Goal: Transaction & Acquisition: Donate

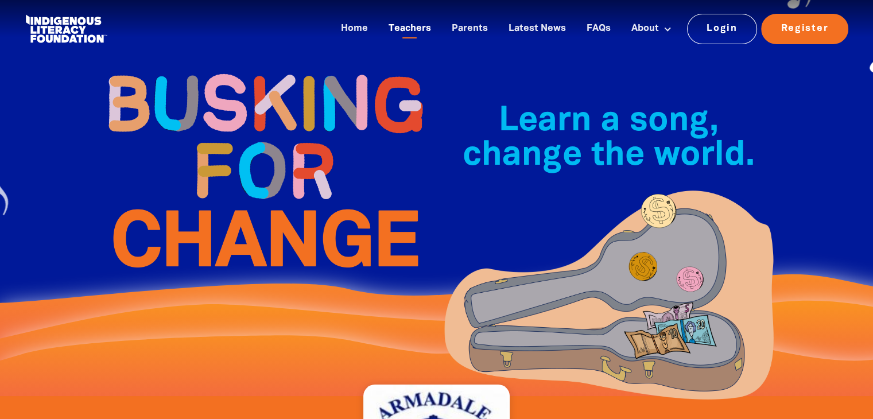
click at [431, 33] on link "Teachers" at bounding box center [410, 29] width 56 height 19
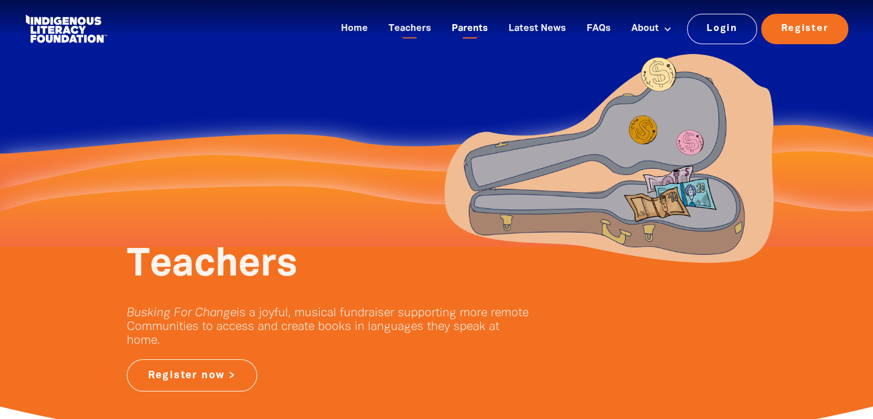
click at [481, 37] on link "Parents" at bounding box center [470, 29] width 50 height 19
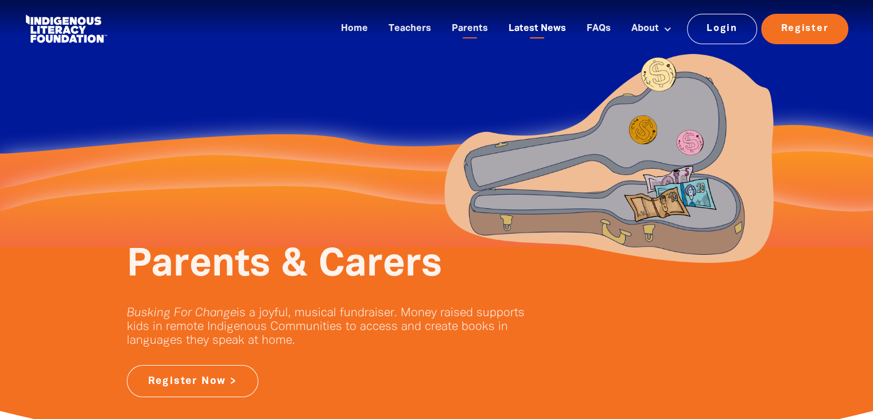
click at [540, 29] on link "Latest News" at bounding box center [537, 29] width 71 height 19
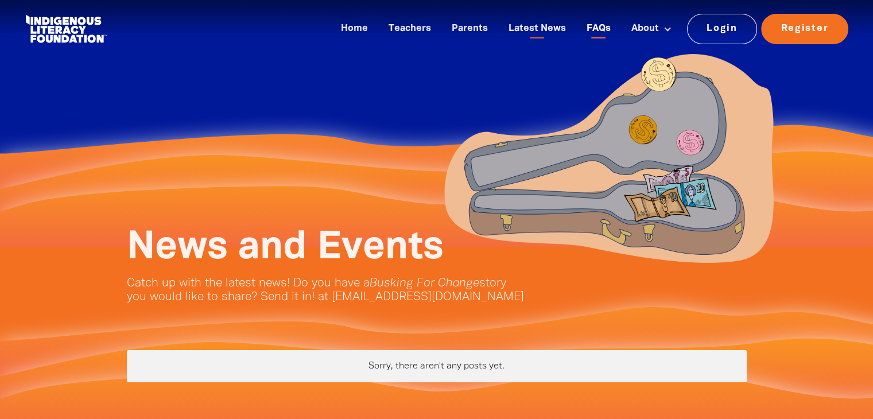
click at [616, 35] on link "FAQs" at bounding box center [599, 29] width 38 height 19
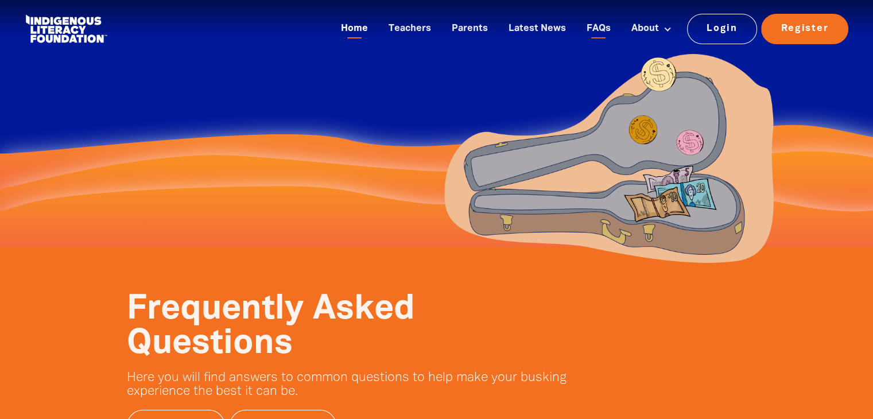
click at [359, 33] on link "Home" at bounding box center [354, 29] width 41 height 19
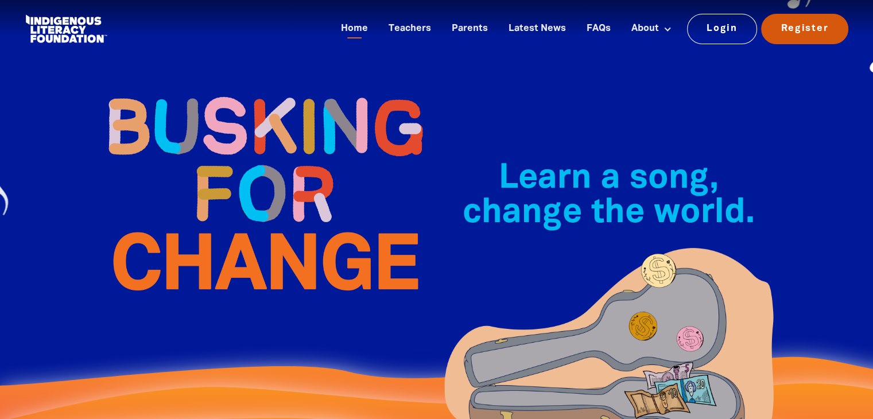
click at [811, 26] on link "Register" at bounding box center [804, 29] width 87 height 30
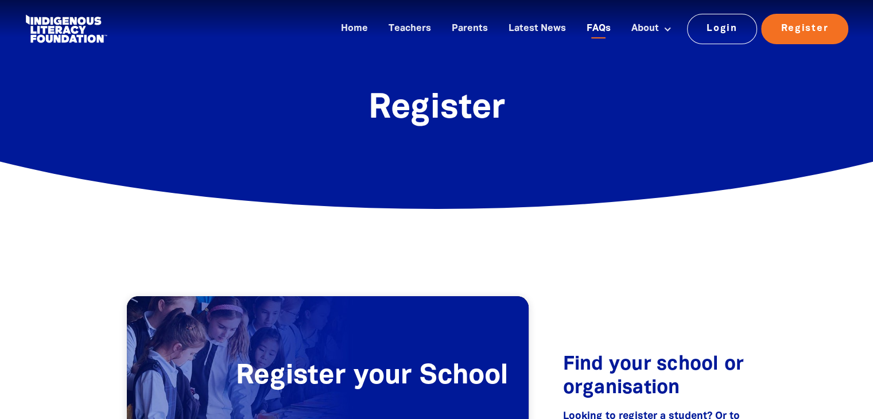
click at [599, 27] on link "FAQs" at bounding box center [599, 29] width 38 height 19
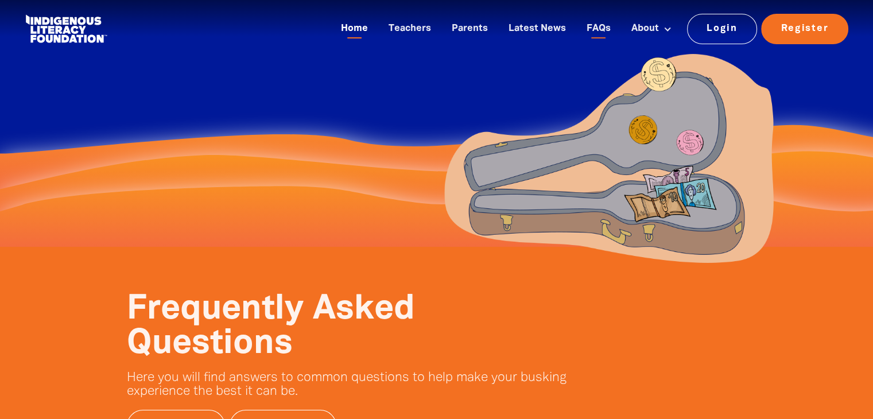
click at [367, 29] on link "Home" at bounding box center [354, 29] width 41 height 19
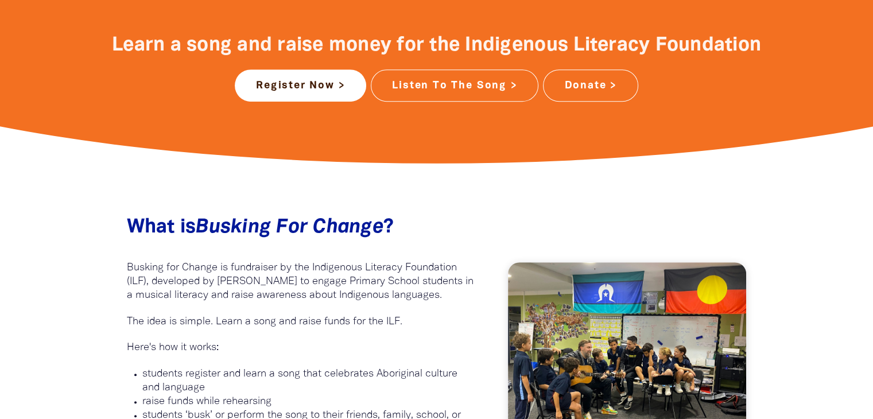
scroll to position [459, 0]
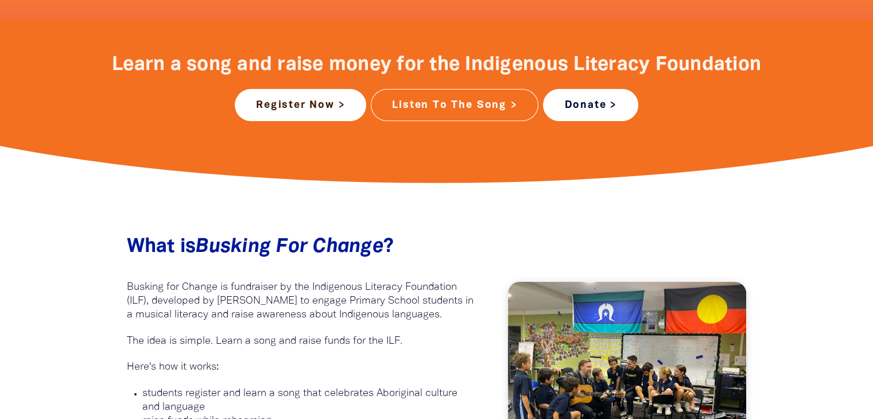
click at [603, 97] on link "Donate >" at bounding box center [590, 105] width 95 height 32
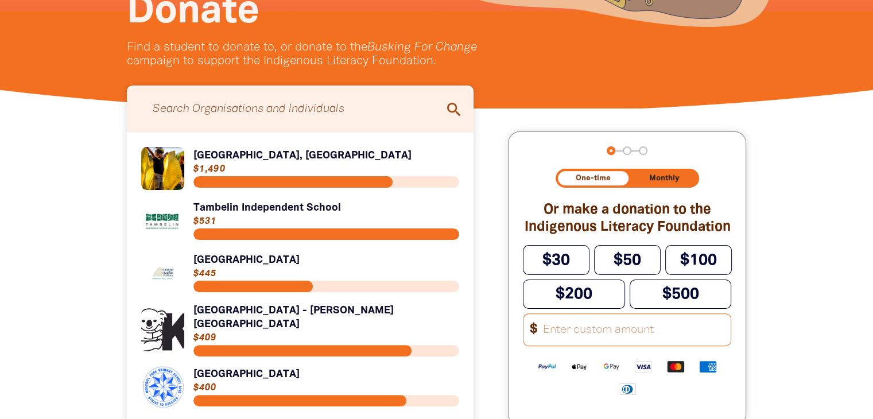
scroll to position [280, 0]
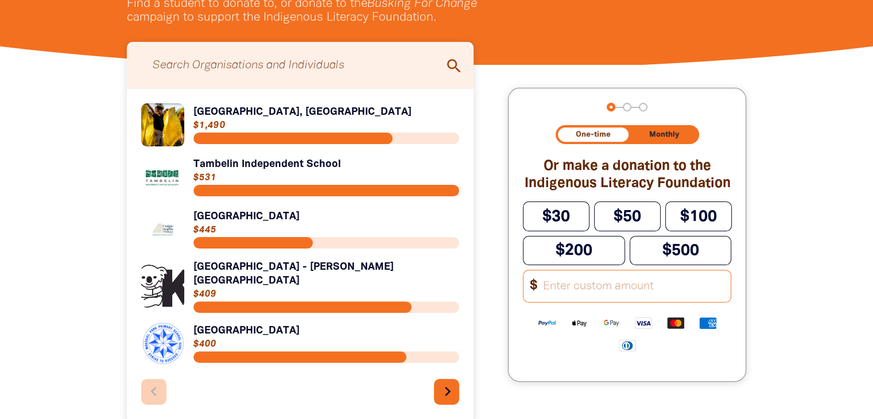
click at [449, 379] on button "chevron_right" at bounding box center [447, 392] width 26 height 26
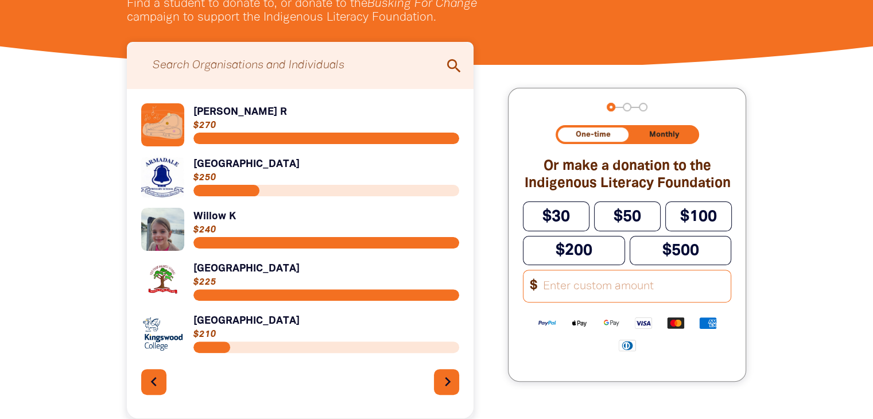
click at [443, 390] on icon "chevron_right" at bounding box center [448, 382] width 18 height 18
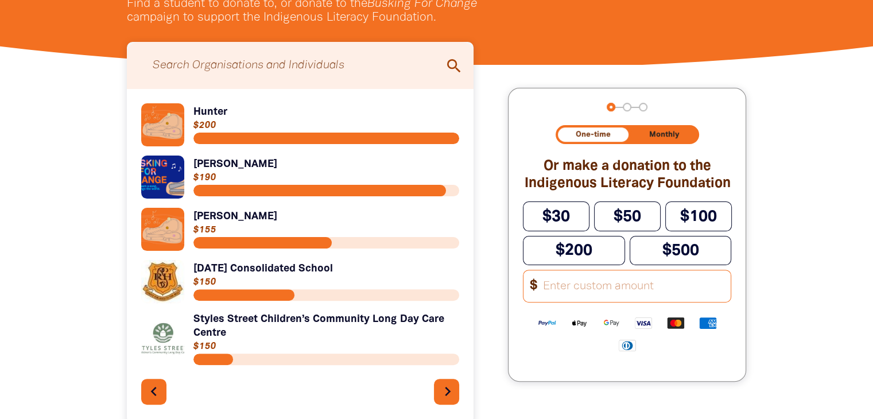
click at [443, 390] on icon "chevron_right" at bounding box center [448, 391] width 18 height 18
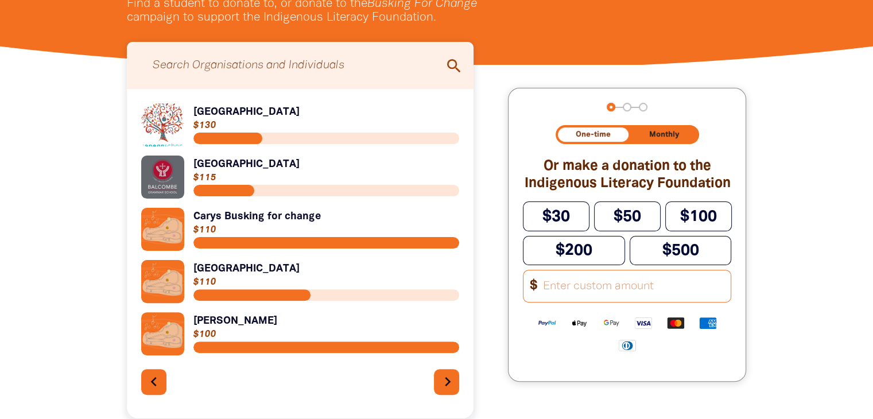
click at [443, 390] on icon "chevron_right" at bounding box center [448, 382] width 18 height 18
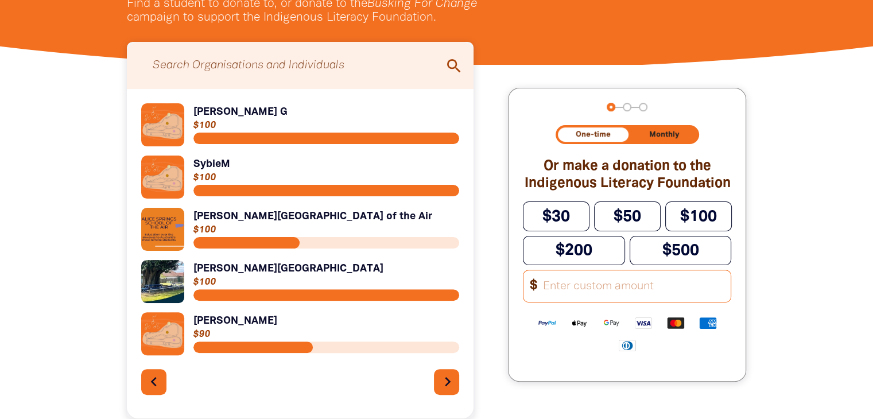
click at [443, 390] on icon "chevron_right" at bounding box center [448, 382] width 18 height 18
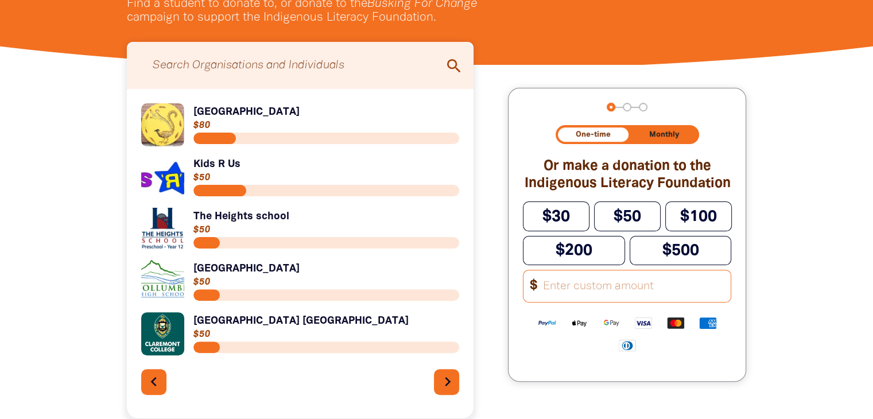
click at [443, 390] on icon "chevron_right" at bounding box center [448, 382] width 18 height 18
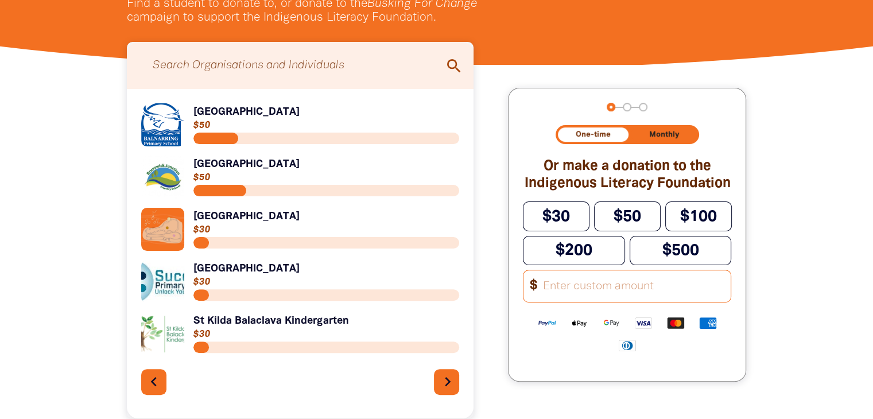
click at [443, 390] on icon "chevron_right" at bounding box center [448, 382] width 18 height 18
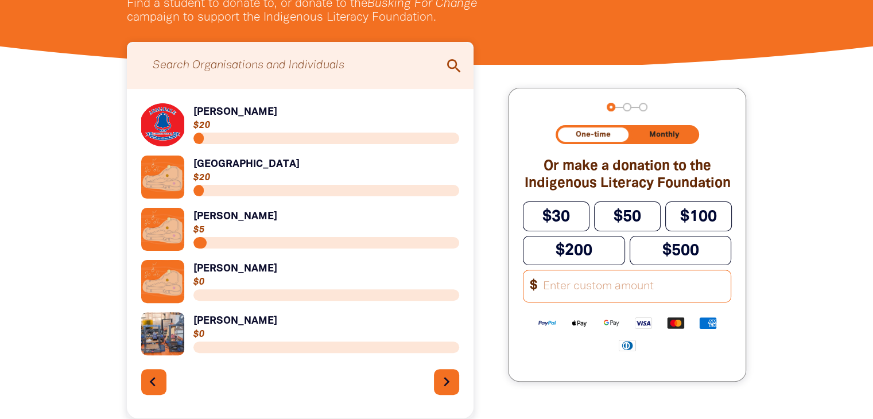
click at [145, 374] on button "chevron_left" at bounding box center [154, 382] width 26 height 26
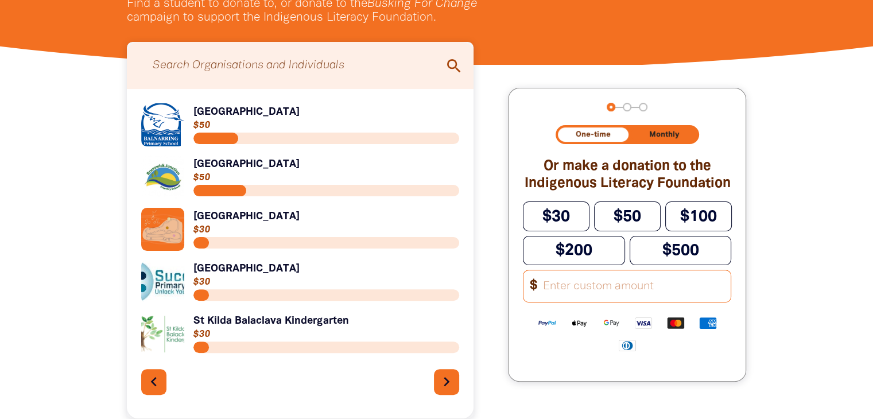
click at [462, 379] on div "Link to [GEOGRAPHIC_DATA] [GEOGRAPHIC_DATA] $50 Link to [GEOGRAPHIC_DATA] [GEOG…" at bounding box center [300, 254] width 347 height 330
click at [457, 382] on button "chevron_right" at bounding box center [447, 382] width 26 height 26
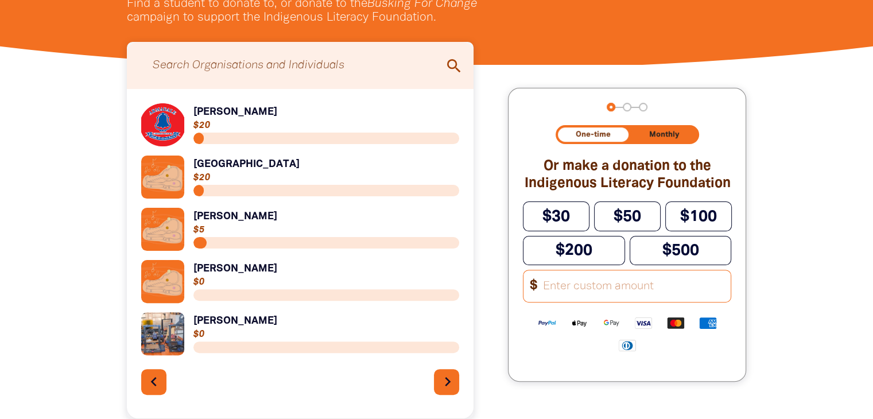
click at [443, 388] on icon "chevron_right" at bounding box center [448, 382] width 18 height 18
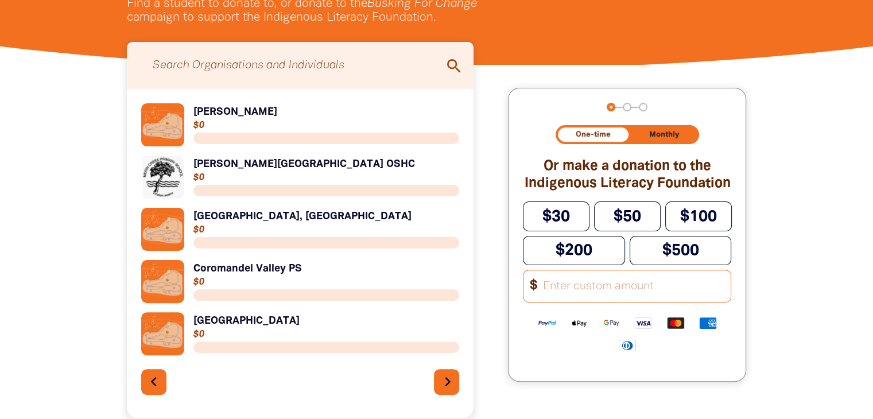
click at [443, 388] on icon "chevron_right" at bounding box center [448, 382] width 18 height 18
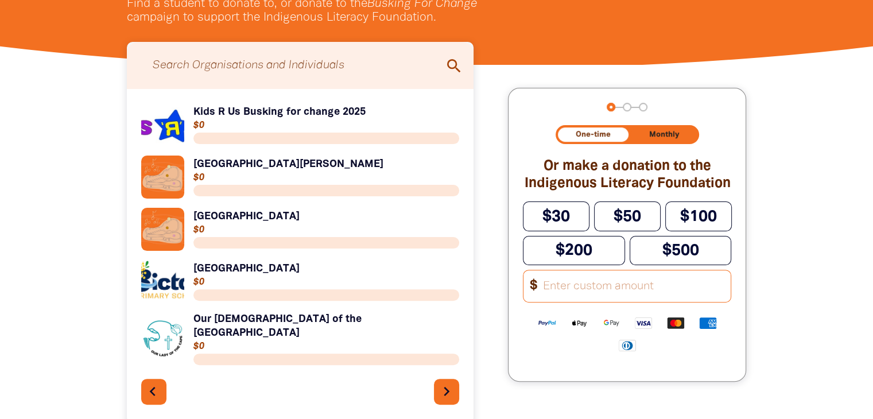
click at [149, 383] on icon "chevron_left" at bounding box center [153, 391] width 18 height 18
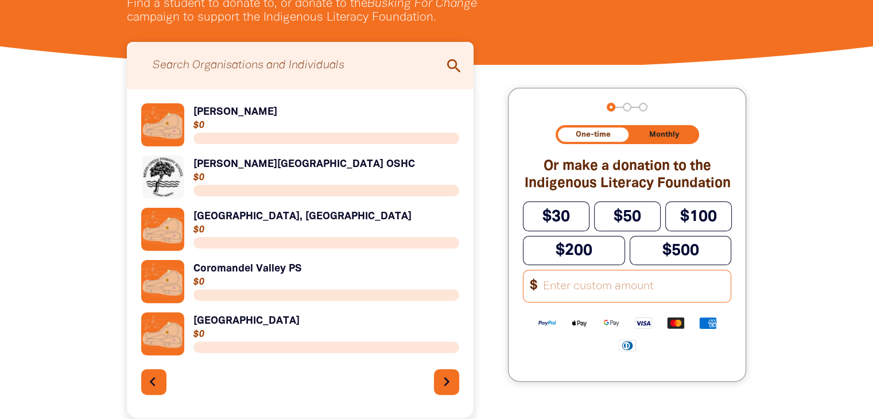
click at [149, 383] on icon "chevron_left" at bounding box center [153, 382] width 18 height 18
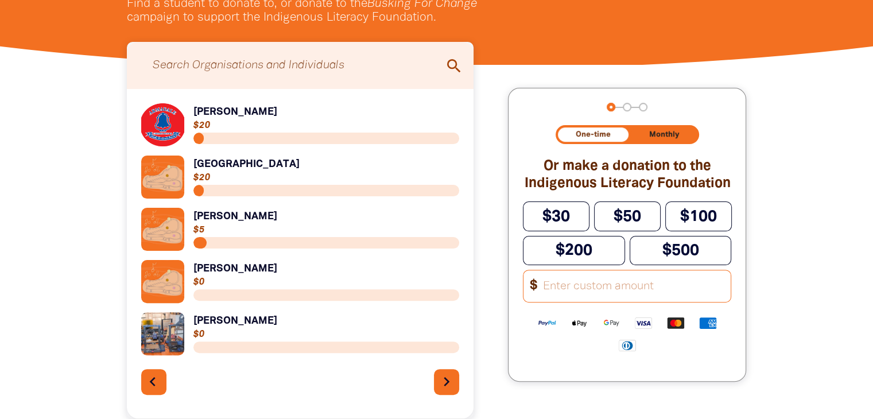
click at [149, 383] on icon "chevron_left" at bounding box center [153, 382] width 18 height 18
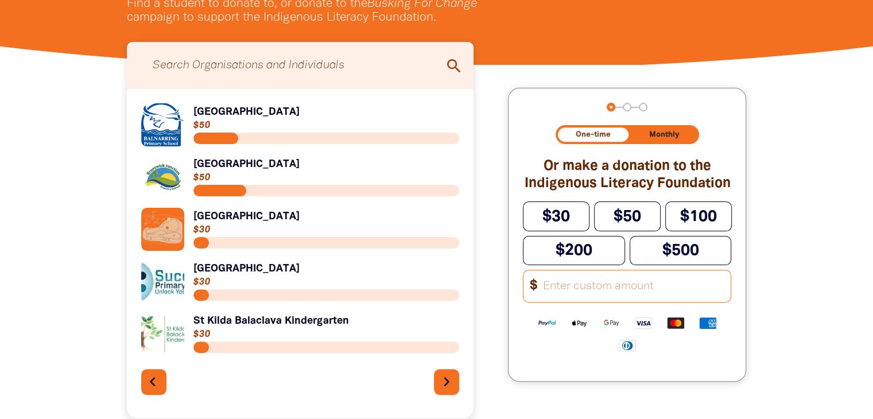
click at [149, 383] on icon "chevron_left" at bounding box center [153, 382] width 18 height 18
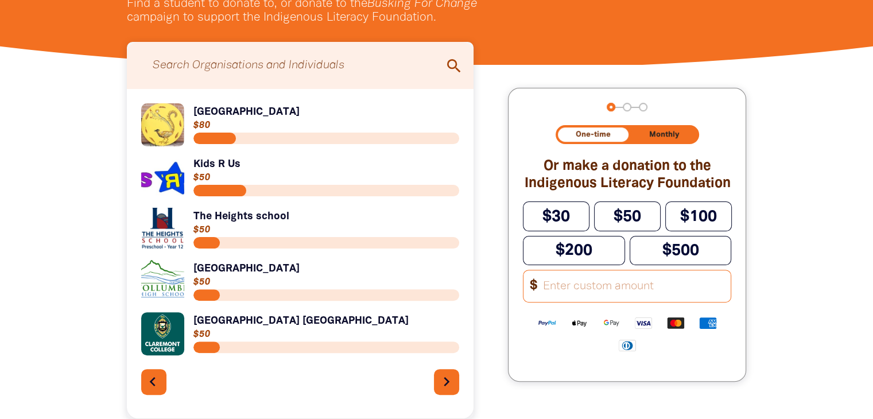
click at [152, 379] on icon "chevron_left" at bounding box center [153, 382] width 18 height 18
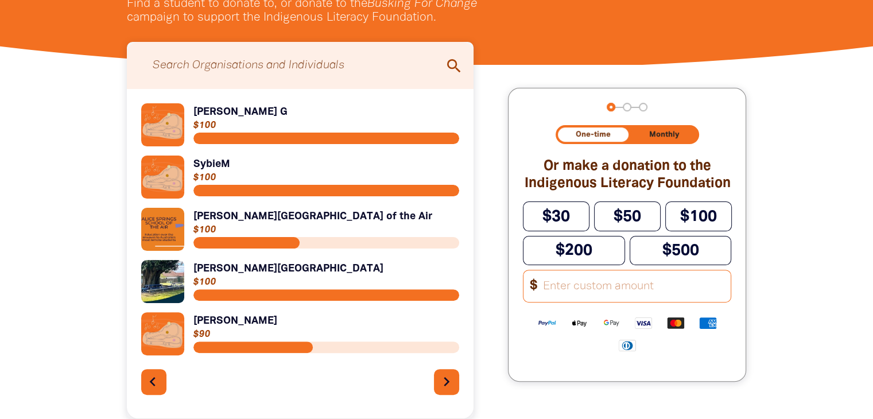
click at [152, 382] on icon "chevron_left" at bounding box center [153, 382] width 18 height 18
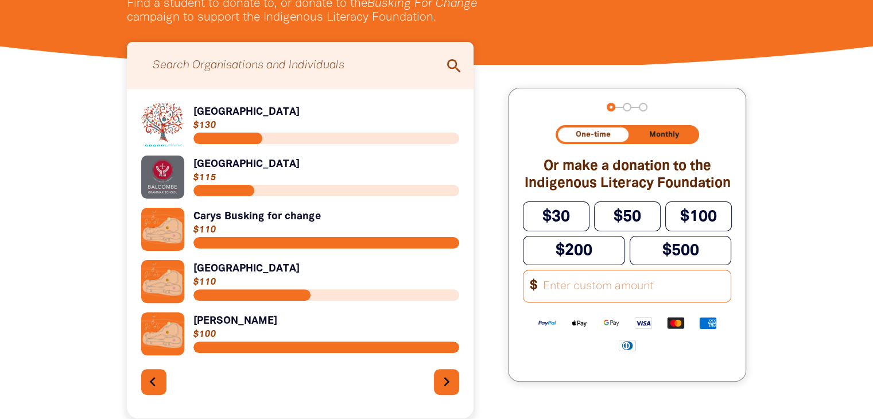
click at [154, 382] on icon "chevron_left" at bounding box center [153, 382] width 18 height 18
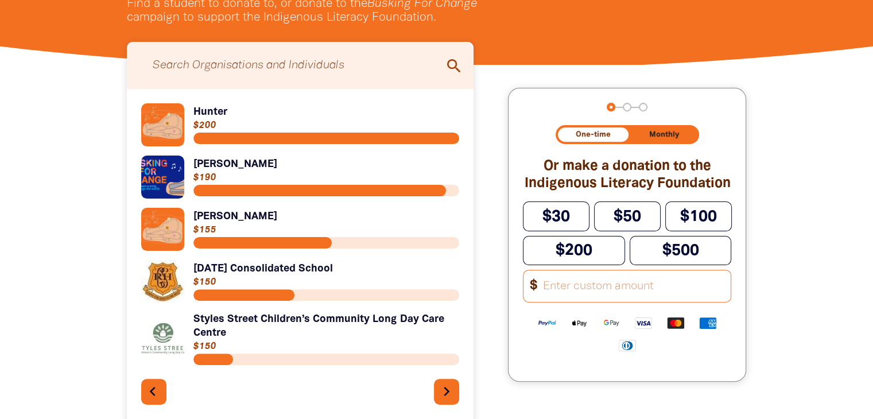
click at [154, 381] on button "chevron_left" at bounding box center [154, 392] width 26 height 26
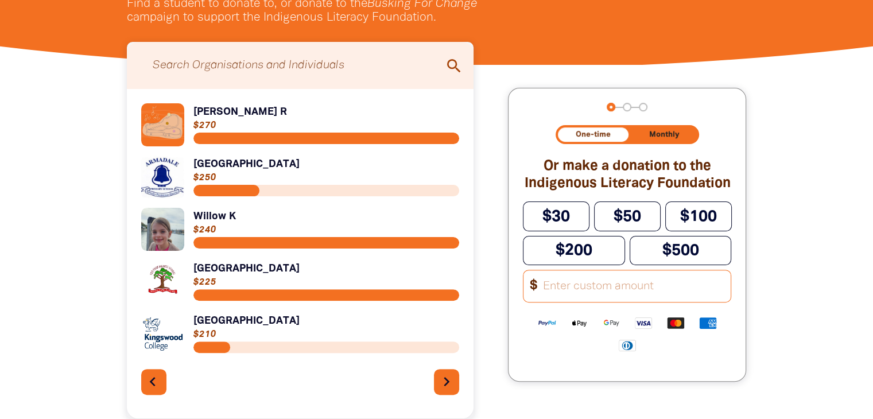
click at [156, 376] on icon "chevron_left" at bounding box center [153, 382] width 18 height 18
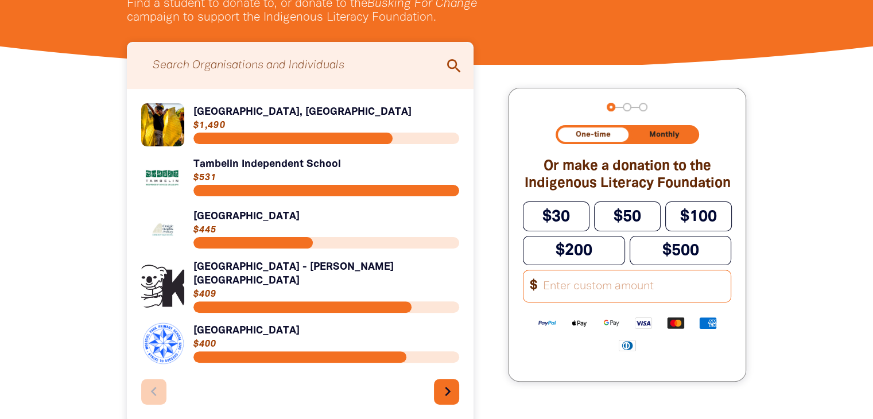
click at [446, 386] on icon "chevron_right" at bounding box center [448, 391] width 18 height 18
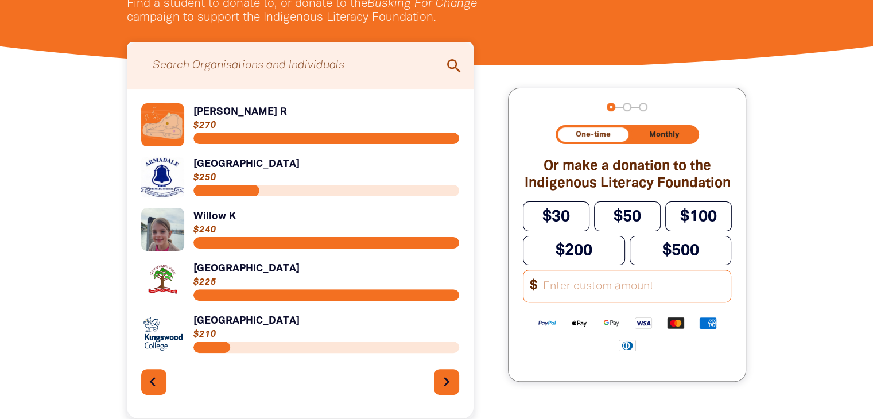
click at [157, 373] on button "chevron_left" at bounding box center [154, 382] width 26 height 26
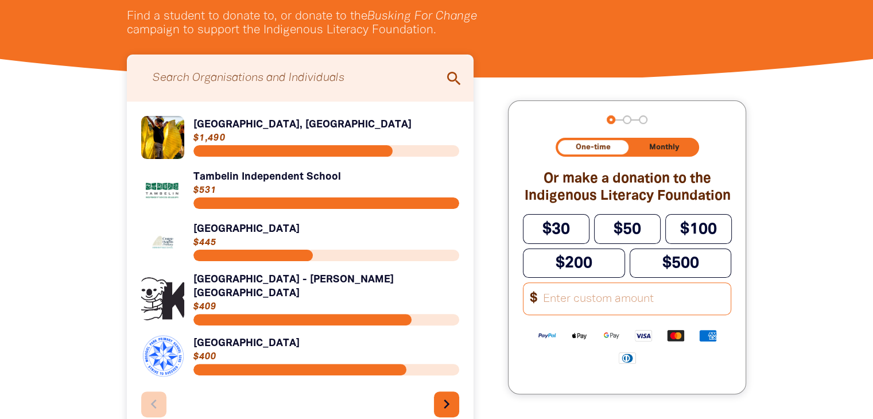
scroll to position [287, 0]
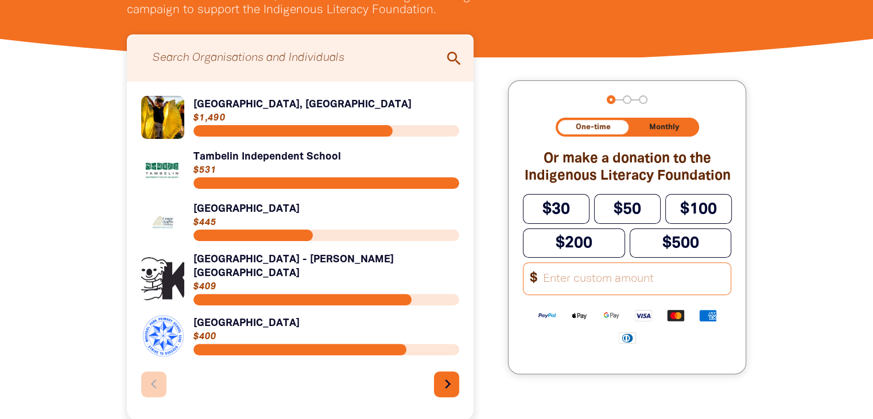
click at [452, 384] on icon "chevron_right" at bounding box center [448, 384] width 18 height 18
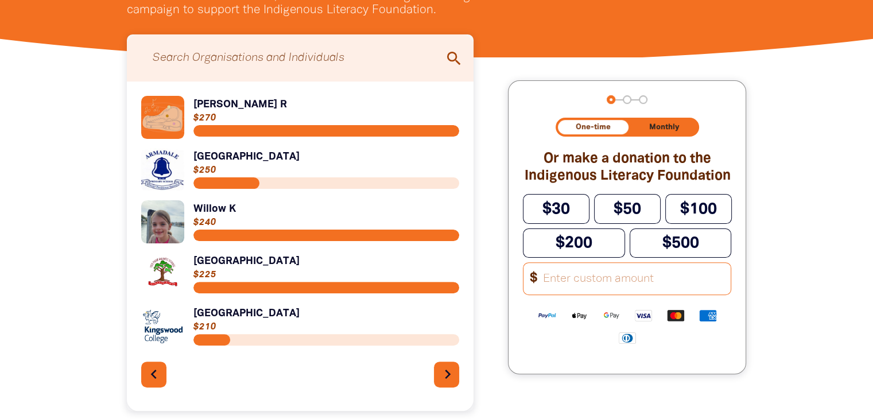
click at [452, 384] on icon "chevron_right" at bounding box center [448, 374] width 18 height 18
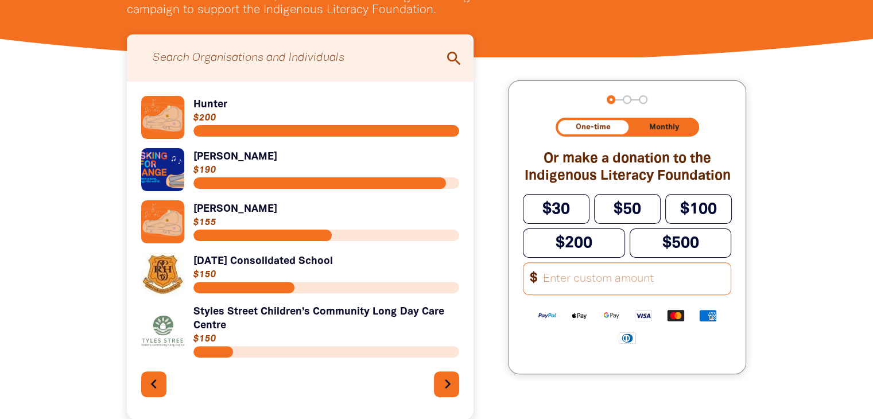
click at [450, 382] on icon "chevron_right" at bounding box center [448, 384] width 18 height 18
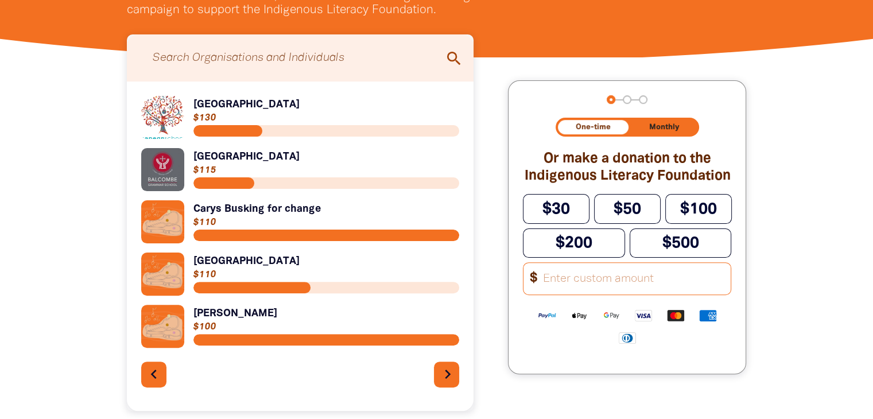
click at [441, 380] on icon "chevron_right" at bounding box center [448, 374] width 18 height 18
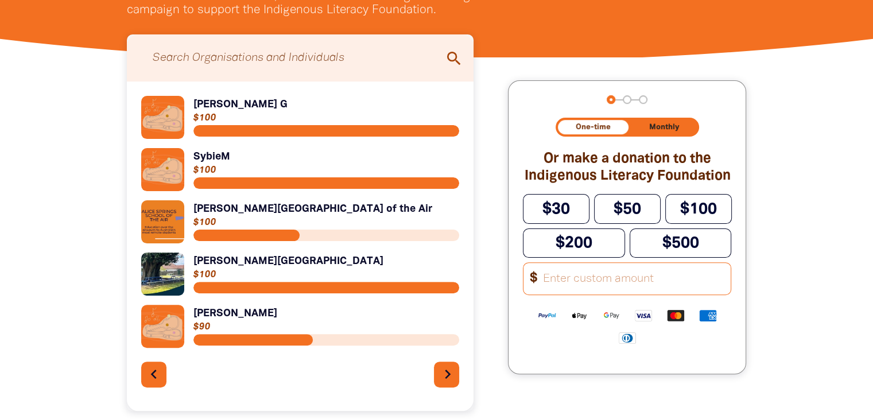
click at [441, 380] on icon "chevron_right" at bounding box center [448, 374] width 18 height 18
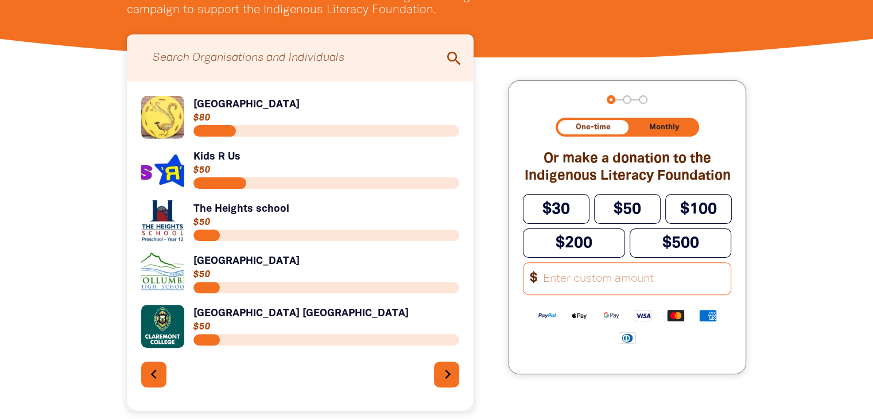
click at [441, 380] on icon "chevron_right" at bounding box center [448, 374] width 18 height 18
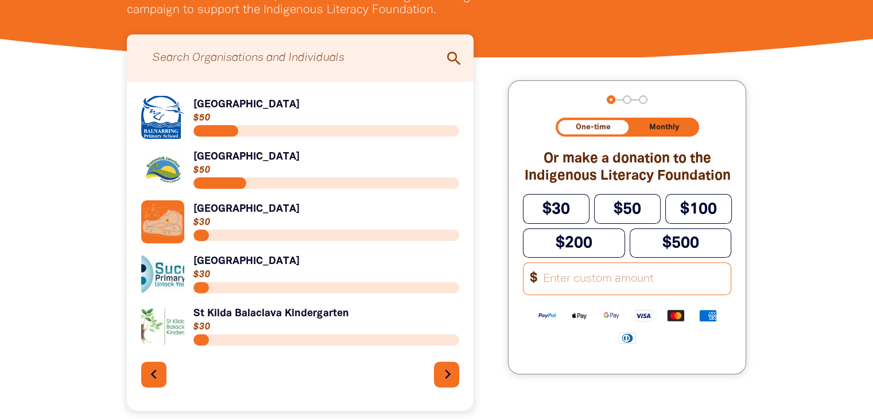
click at [439, 378] on icon "chevron_right" at bounding box center [448, 374] width 18 height 18
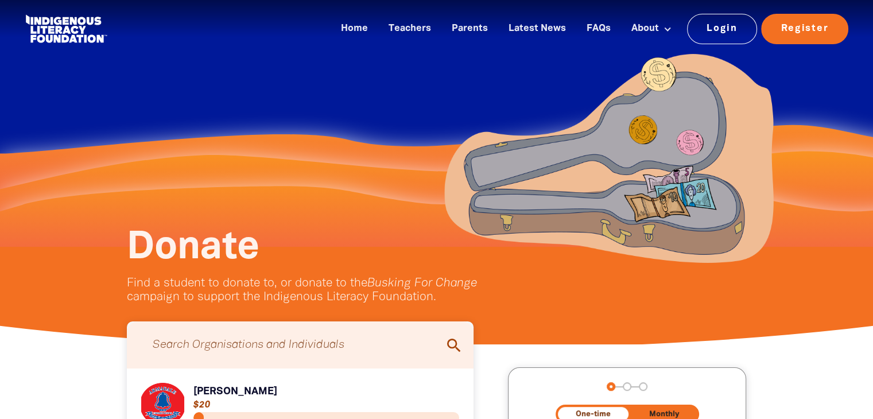
scroll to position [1, 0]
